Goal: Task Accomplishment & Management: Manage account settings

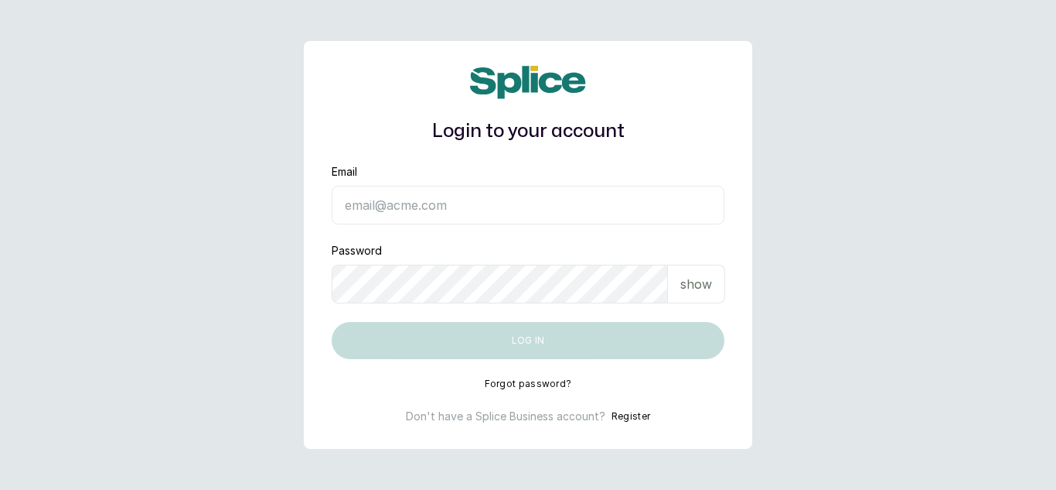
click at [381, 205] on input "Email" at bounding box center [528, 205] width 393 height 39
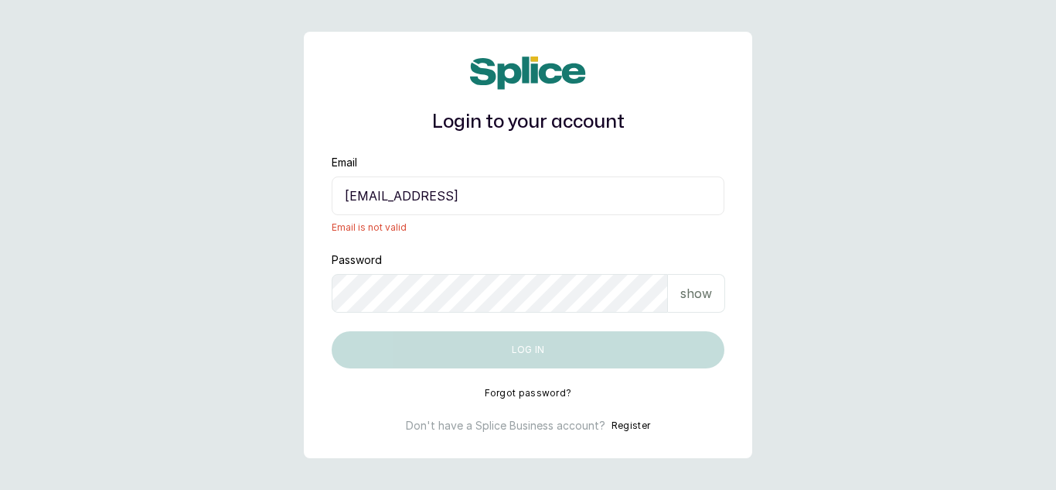
click at [337, 196] on input "dhebbiespride@gmail" at bounding box center [528, 195] width 393 height 39
click at [502, 191] on input "dhebbiespride@gmail" at bounding box center [528, 195] width 393 height 39
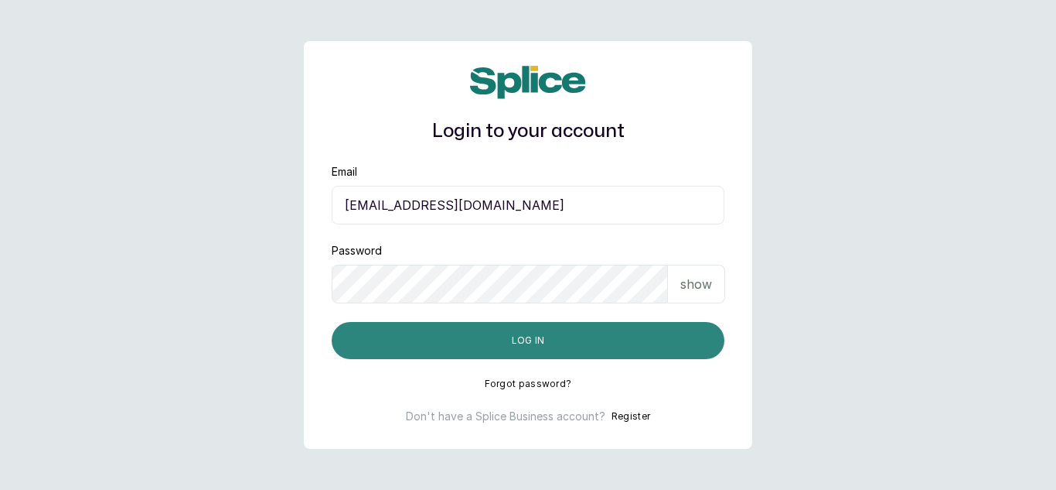
type input "dhebbiespride@gmail.com"
click at [499, 339] on button "Log in" at bounding box center [528, 340] width 393 height 37
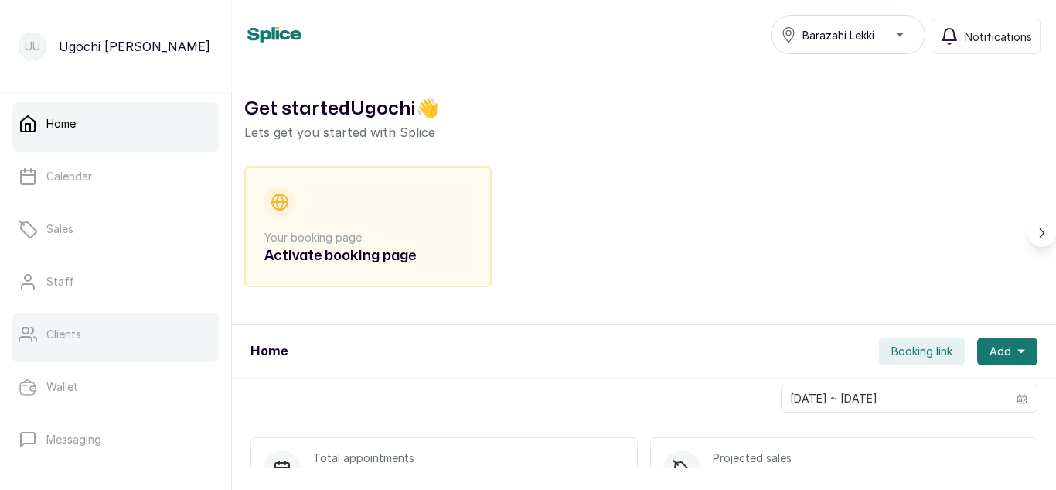
click at [70, 341] on p "Clients" at bounding box center [63, 333] width 35 height 15
